Goal: Find specific page/section: Find specific page/section

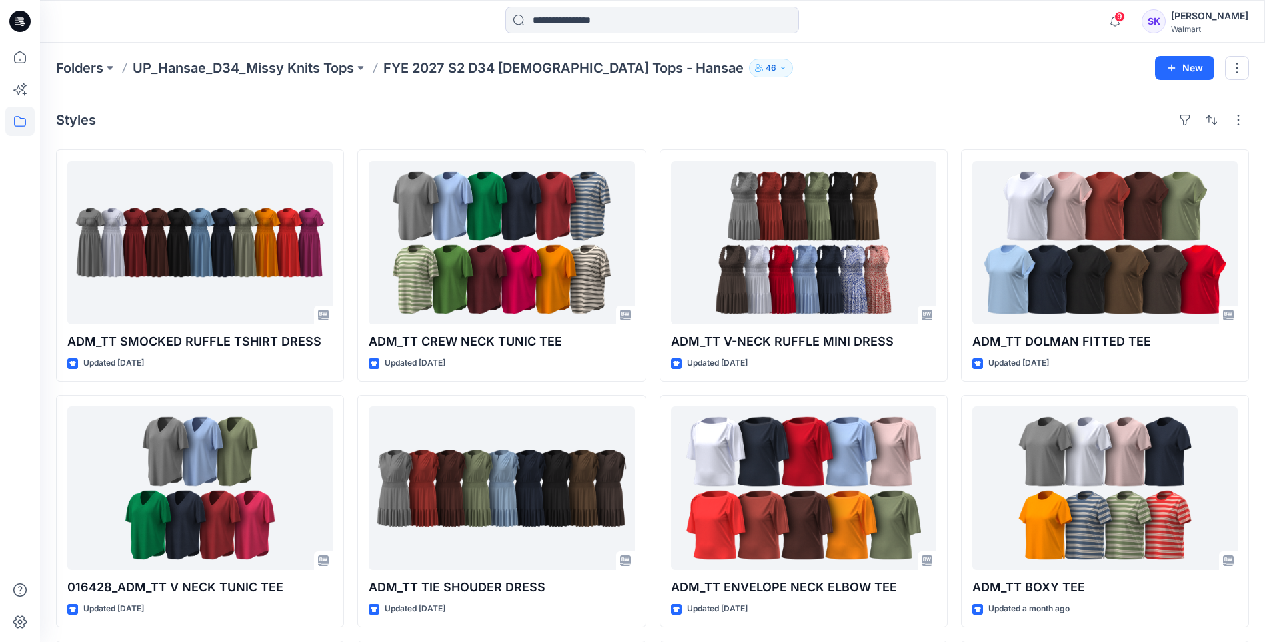
click at [562, 89] on div "Folders UP_Hansae_D34_Missy Knits Tops FYE 2027 S2 D34 [DEMOGRAPHIC_DATA] Tops …" at bounding box center [652, 68] width 1225 height 51
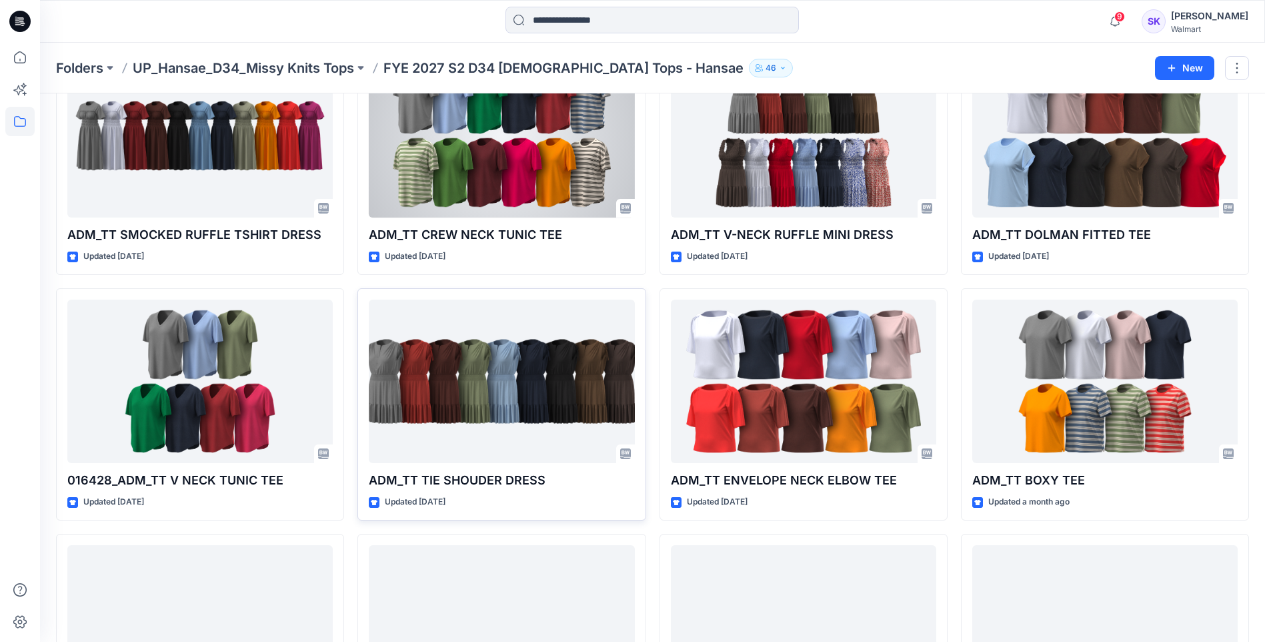
scroll to position [200, 0]
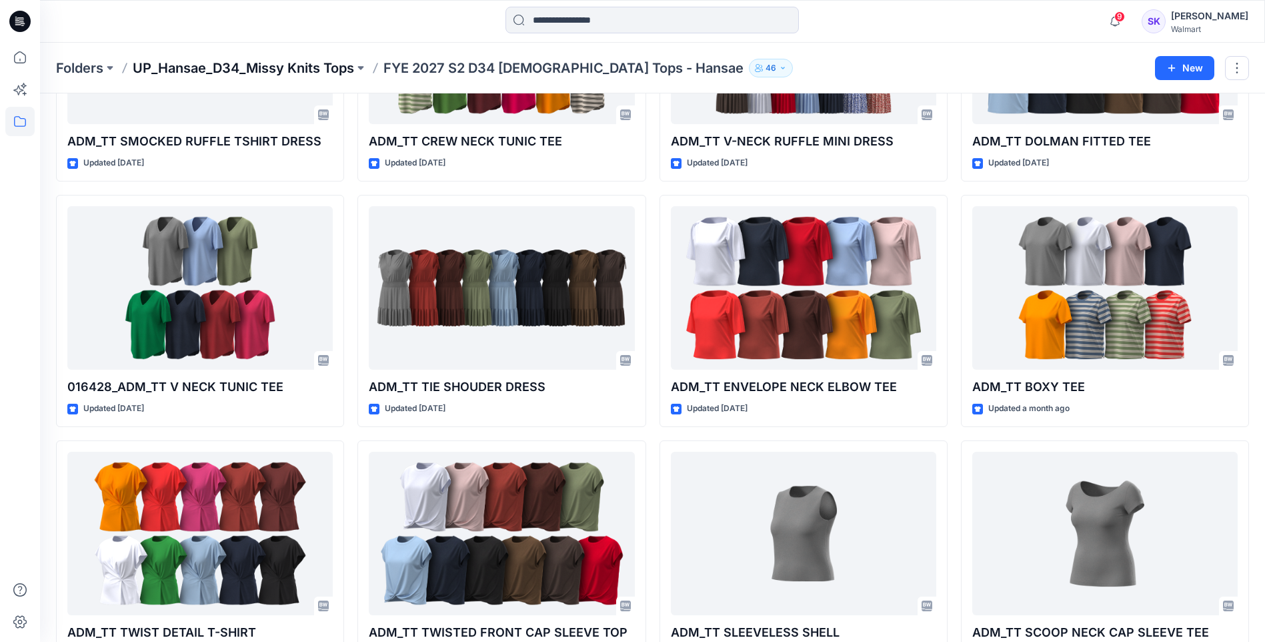
click at [316, 73] on p "UP_Hansae_D34_Missy Knits Tops" at bounding box center [243, 68] width 221 height 19
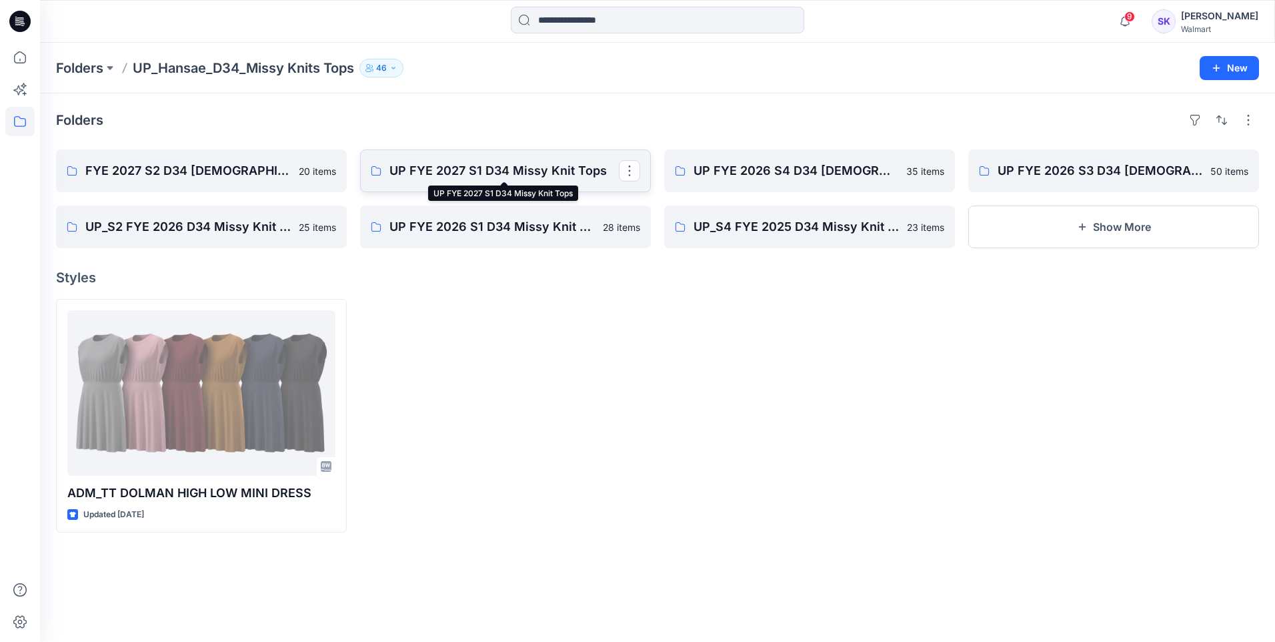
click at [502, 173] on p "UP FYE 2027 S1 D34 Missy Knit Tops" at bounding box center [504, 170] width 229 height 19
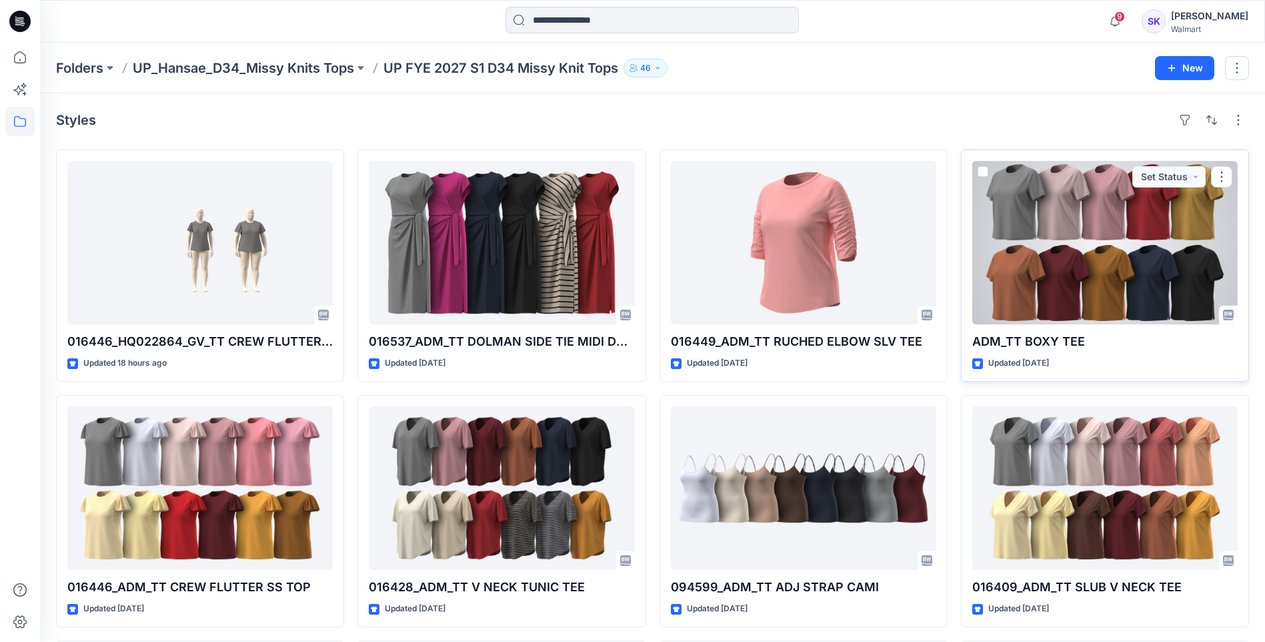
click at [1117, 288] on div at bounding box center [1106, 242] width 266 height 163
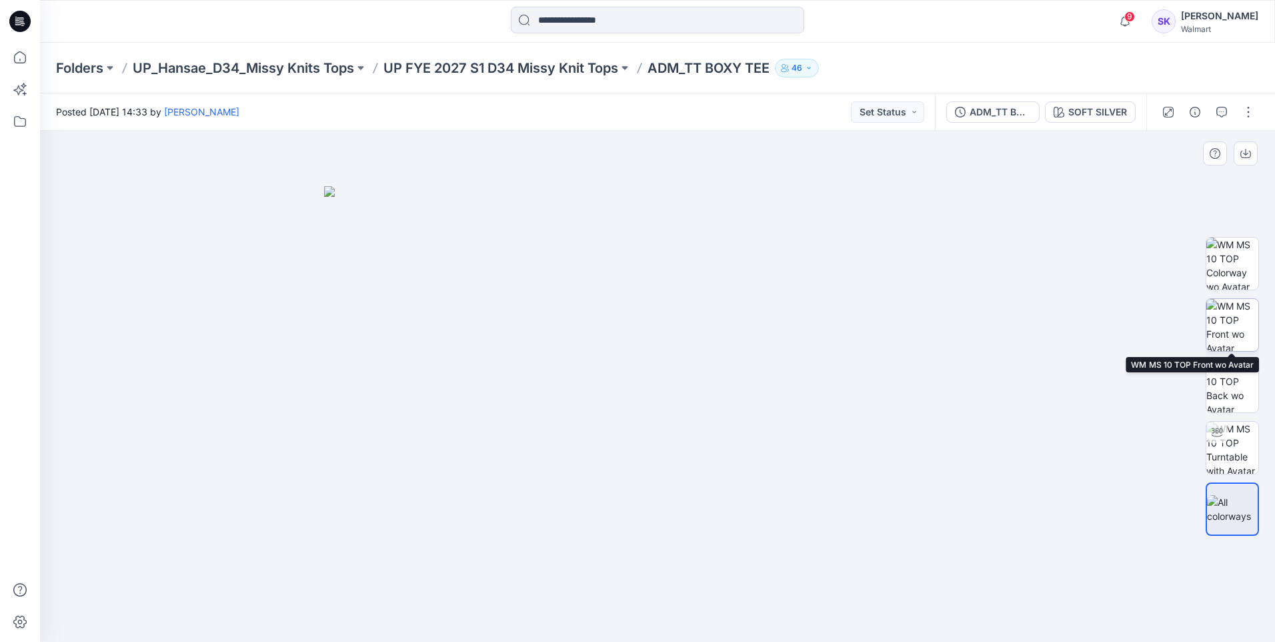
click at [1223, 324] on img at bounding box center [1233, 325] width 52 height 52
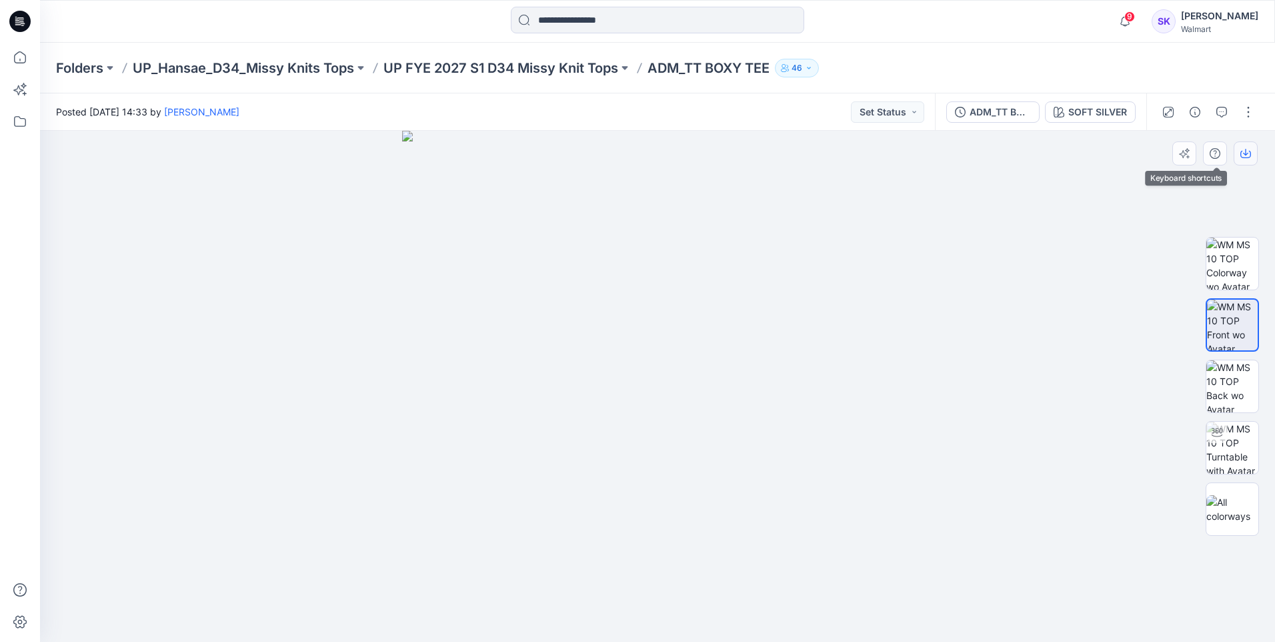
click at [1236, 155] on button "button" at bounding box center [1246, 153] width 24 height 24
